Goal: Task Accomplishment & Management: Complete application form

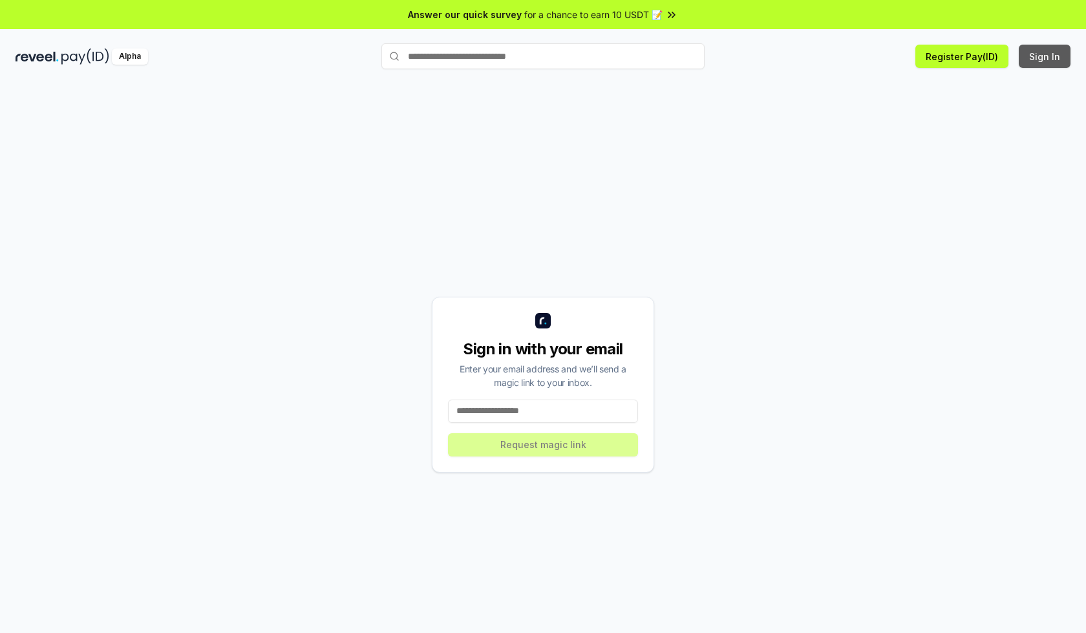
click at [1045, 56] on button "Sign In" at bounding box center [1045, 56] width 52 height 23
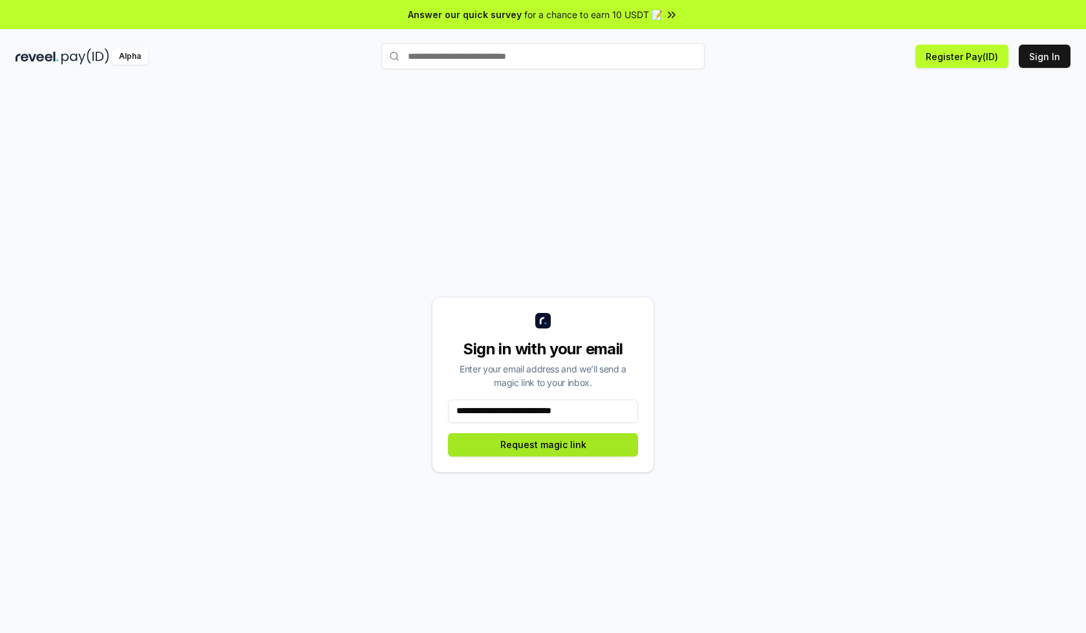
type input "**********"
click at [543, 444] on button "Request magic link" at bounding box center [543, 444] width 190 height 23
